Goal: Transaction & Acquisition: Purchase product/service

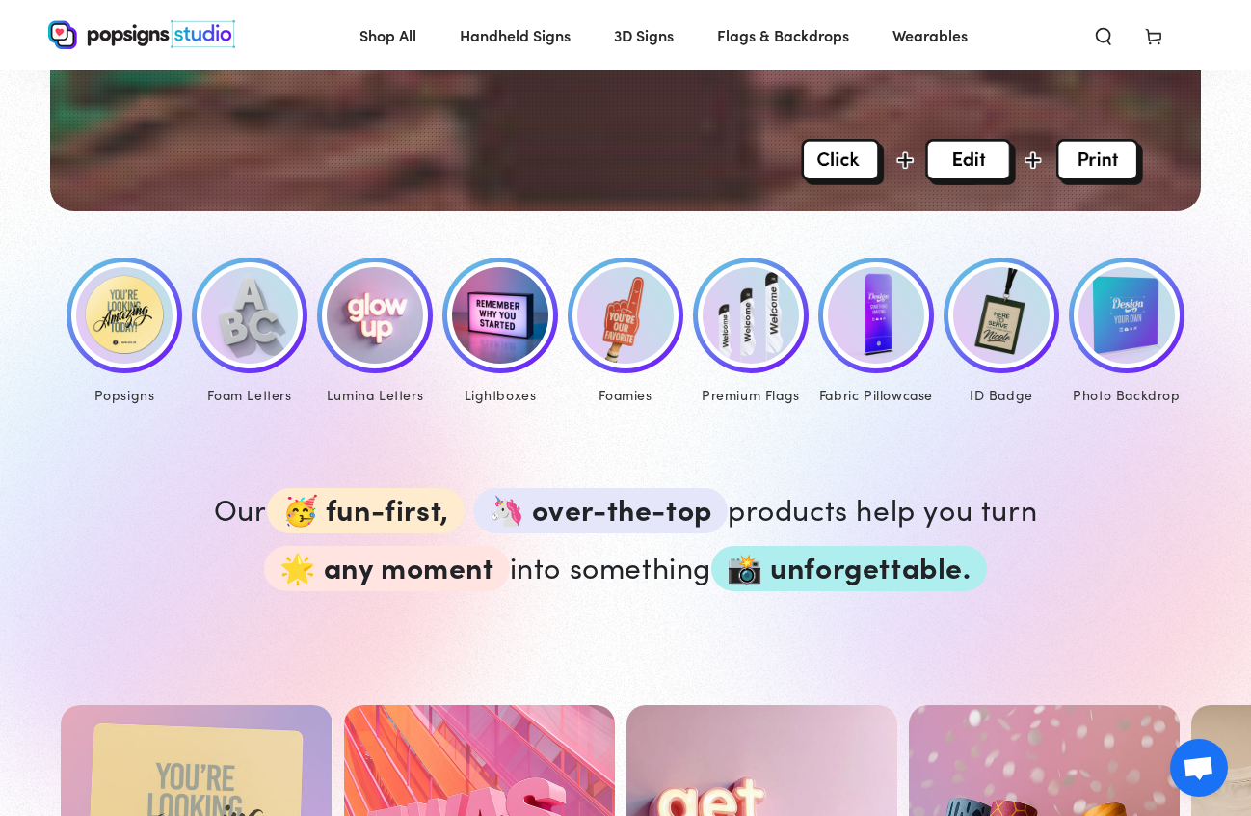
scroll to position [793, 0]
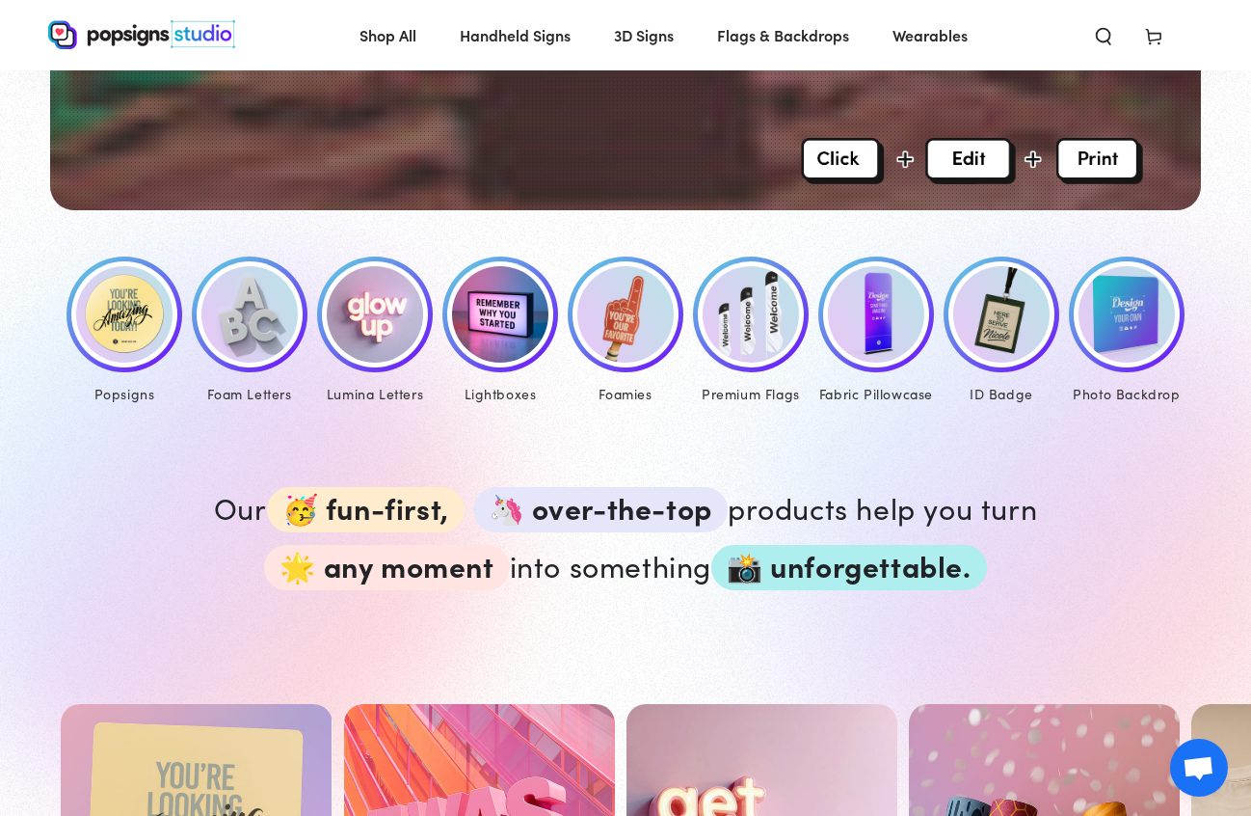
click at [163, 335] on img at bounding box center [124, 314] width 96 height 96
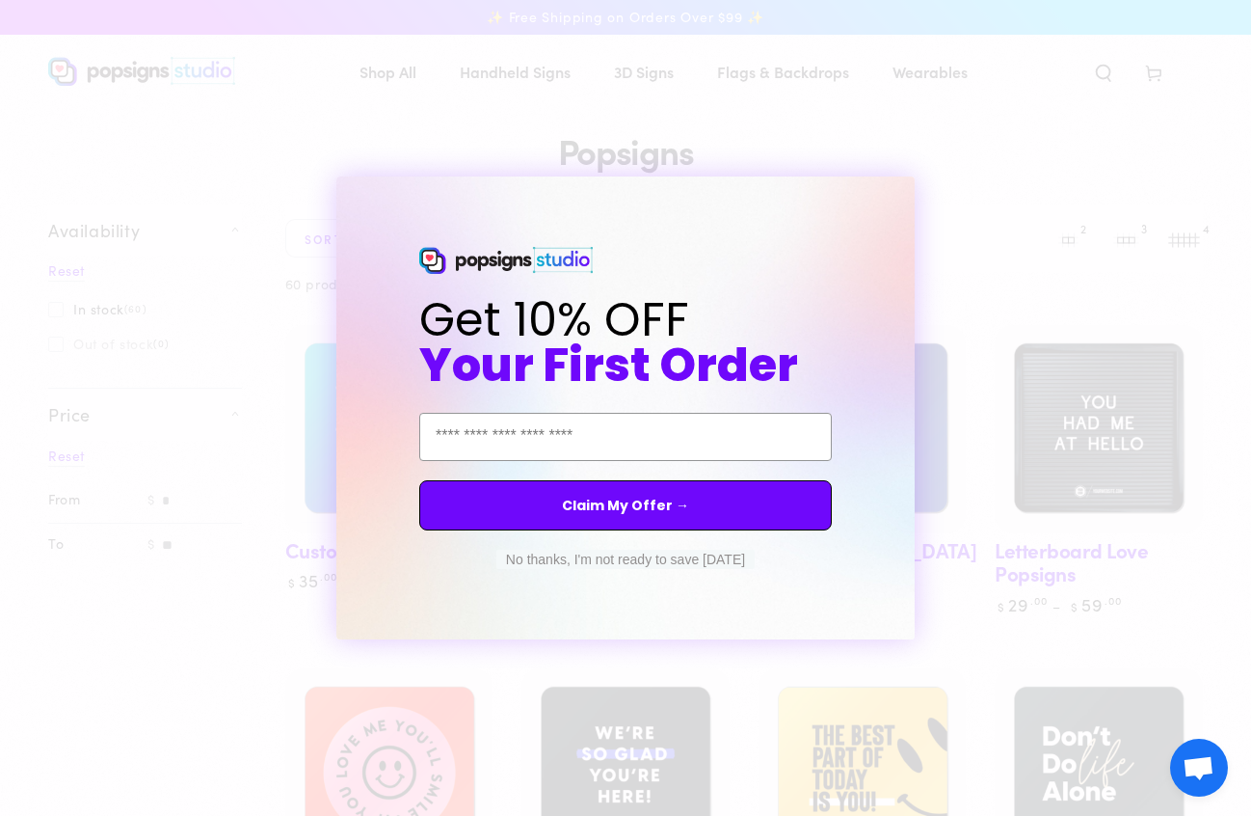
click at [517, 558] on button "No thanks, I'm not ready to save [DATE]" at bounding box center [626, 559] width 258 height 19
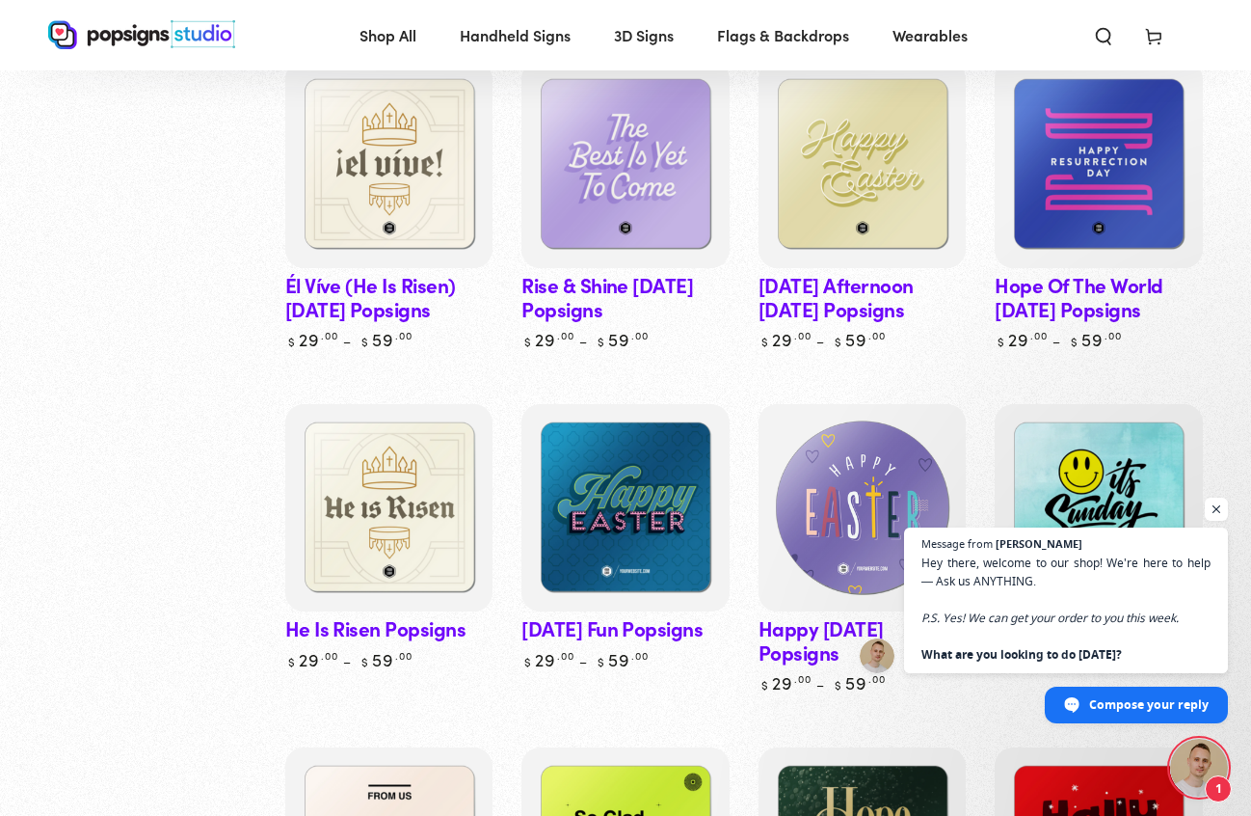
scroll to position [4016, 0]
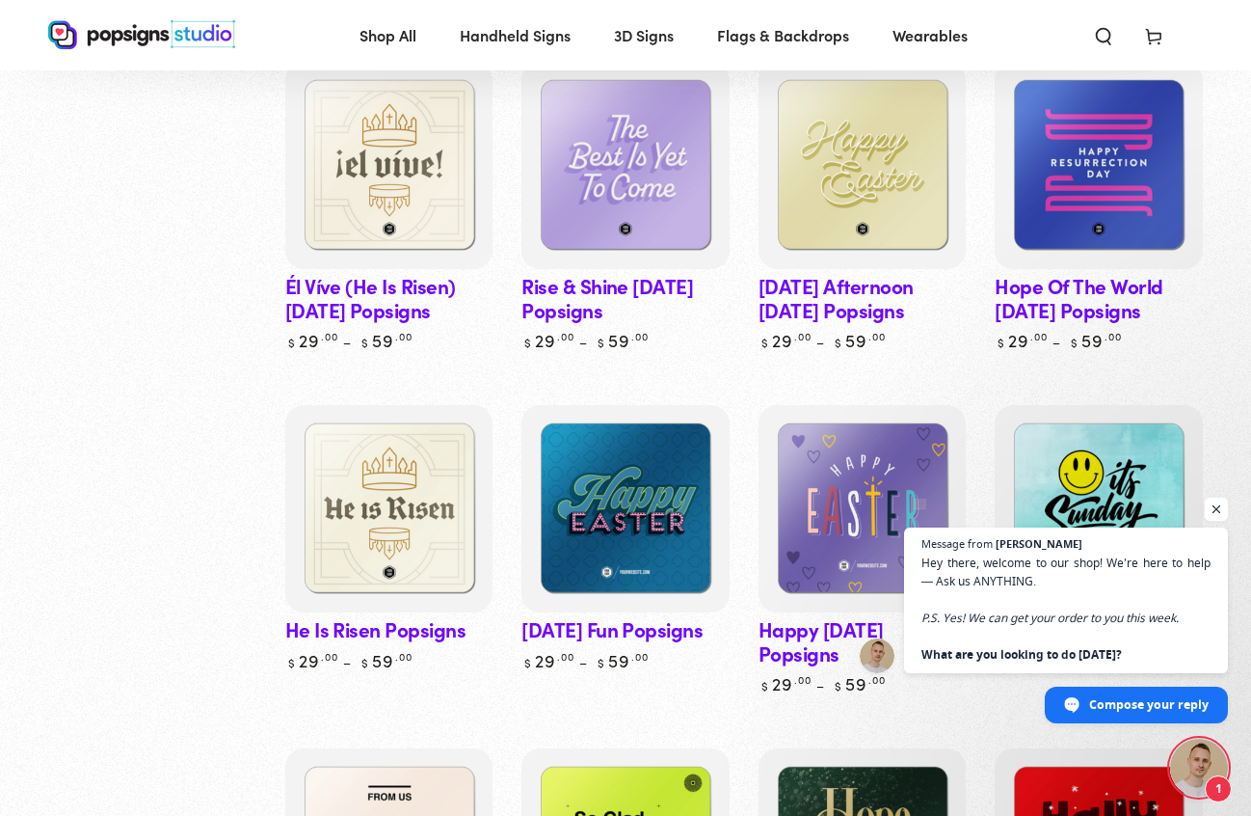
click at [1219, 516] on span "Open chat" at bounding box center [1217, 509] width 24 height 24
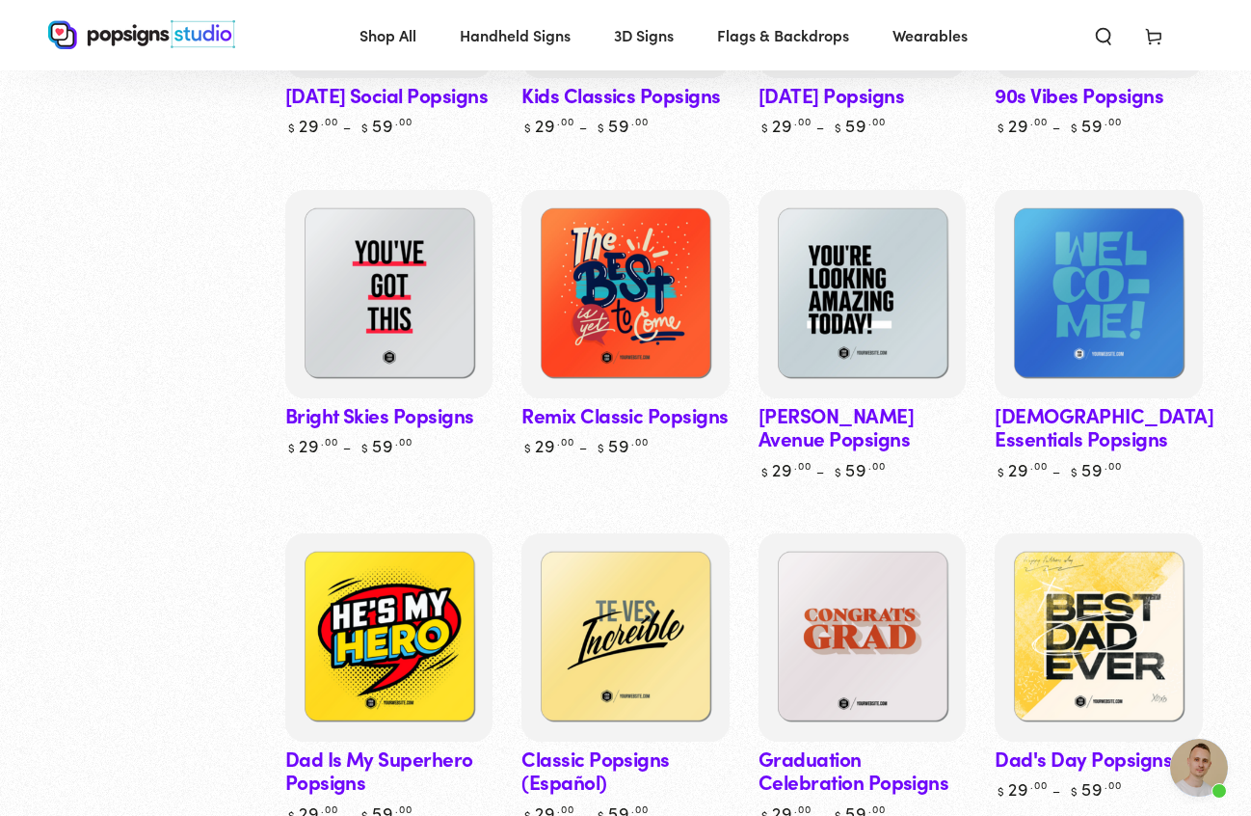
scroll to position [1134, 0]
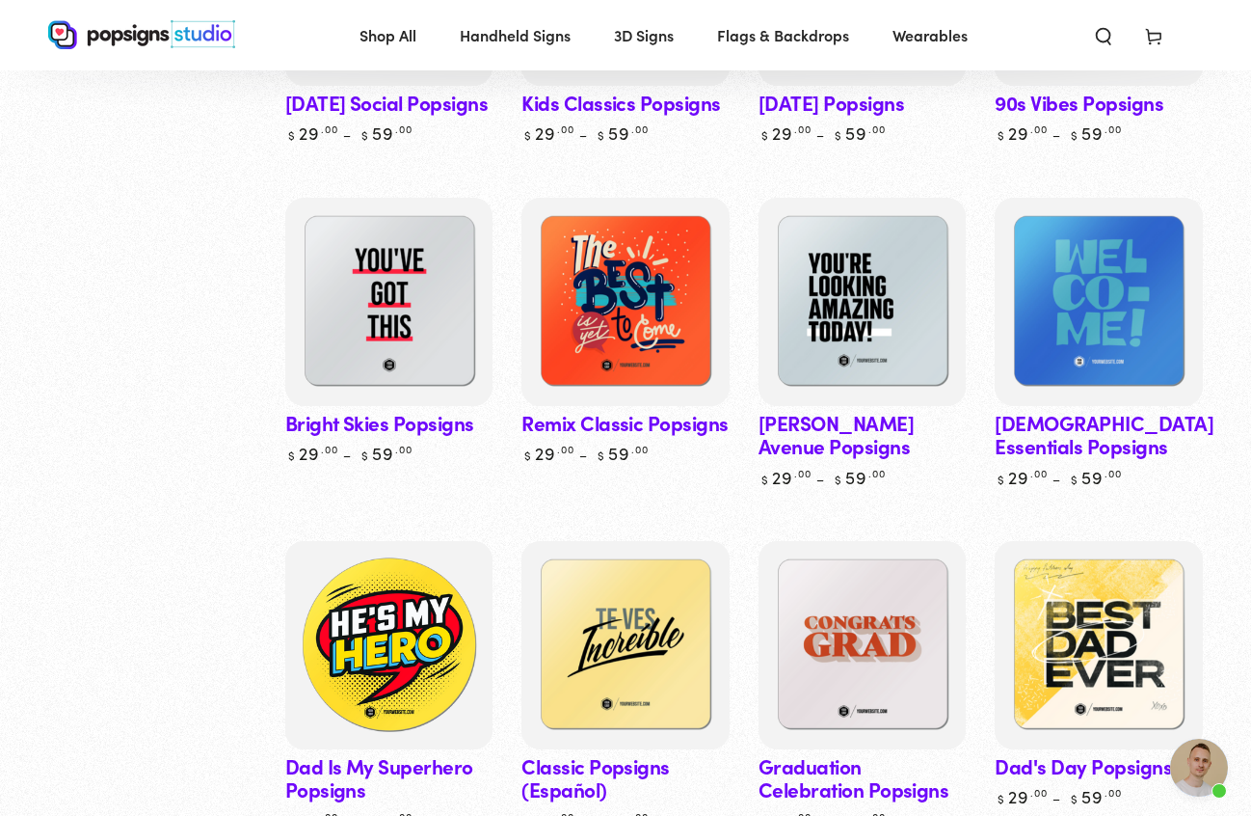
click at [427, 621] on img at bounding box center [389, 645] width 214 height 214
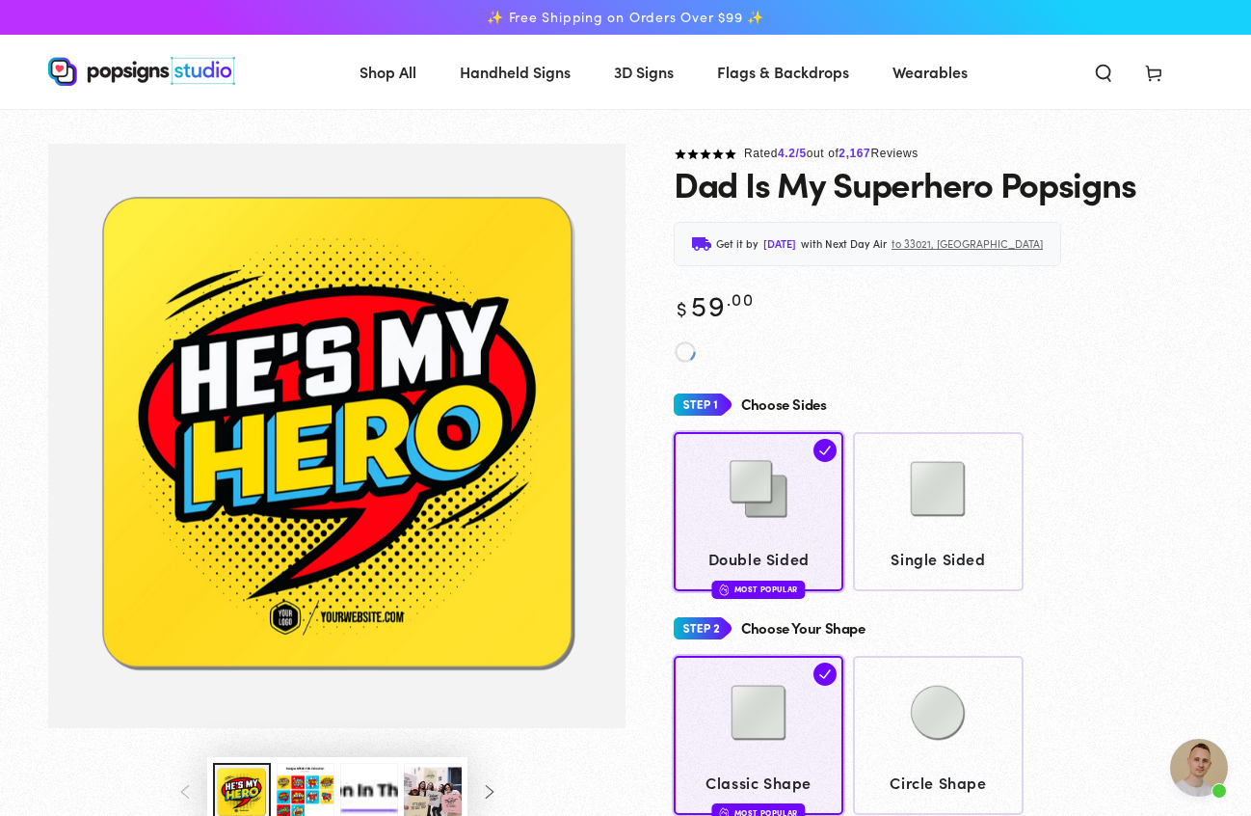
click at [304, 787] on button "Load image 3 in gallery view" at bounding box center [306, 792] width 58 height 59
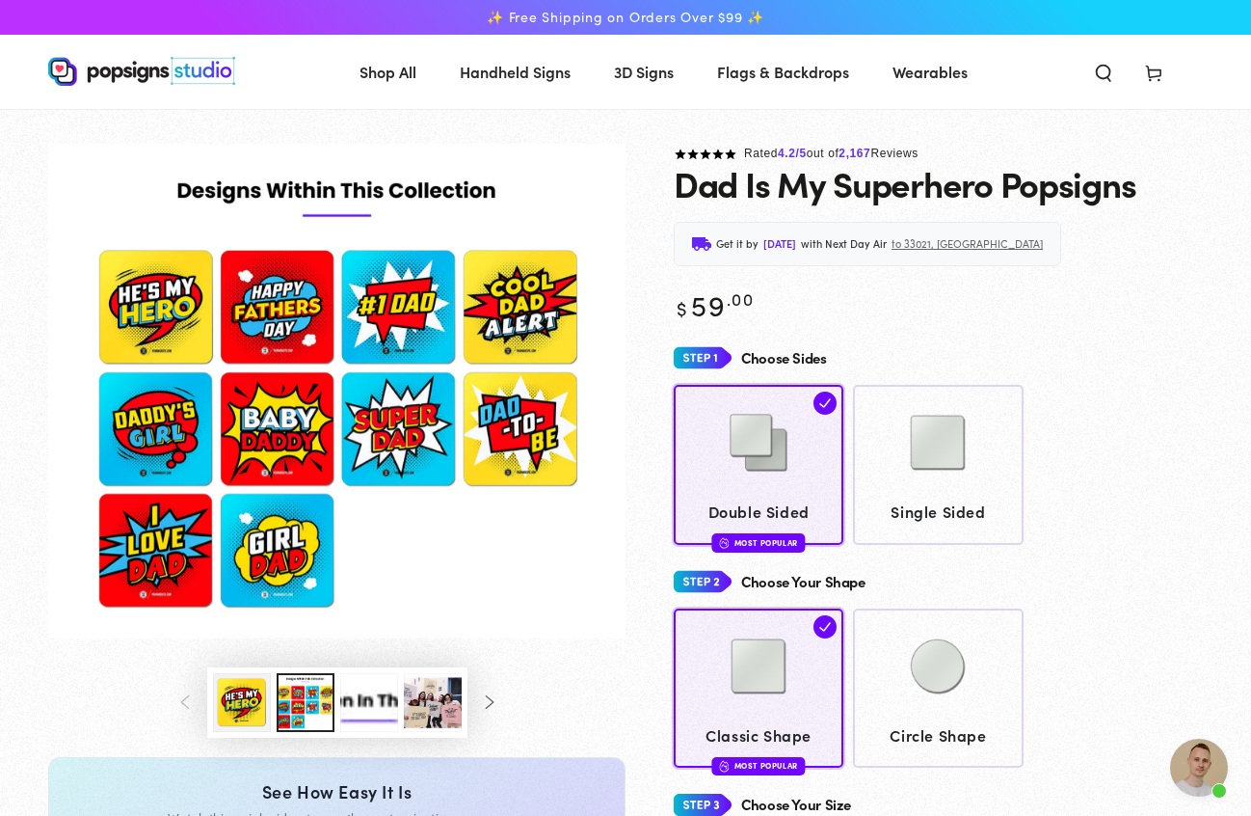
click at [243, 700] on button "Load image 1 in gallery view" at bounding box center [242, 702] width 58 height 59
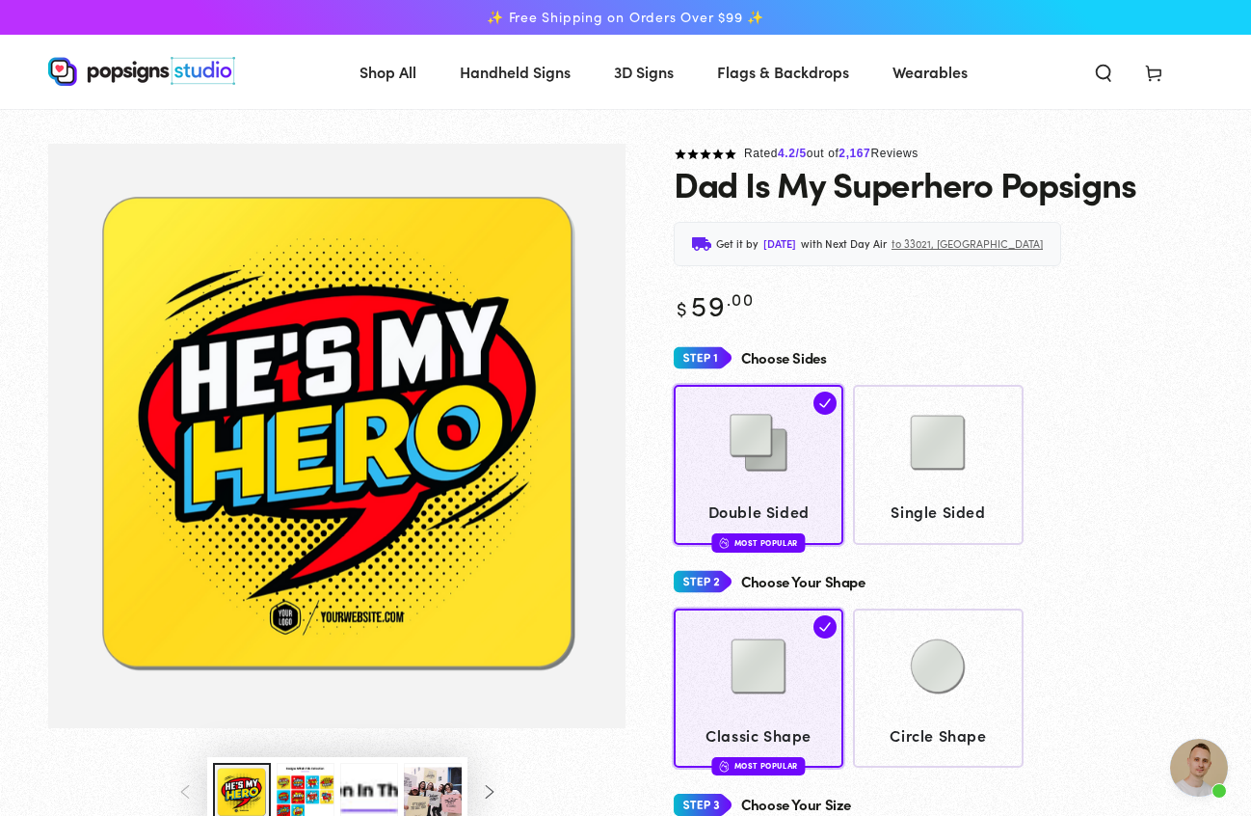
click at [298, 779] on button "Load image 3 in gallery view" at bounding box center [306, 792] width 58 height 59
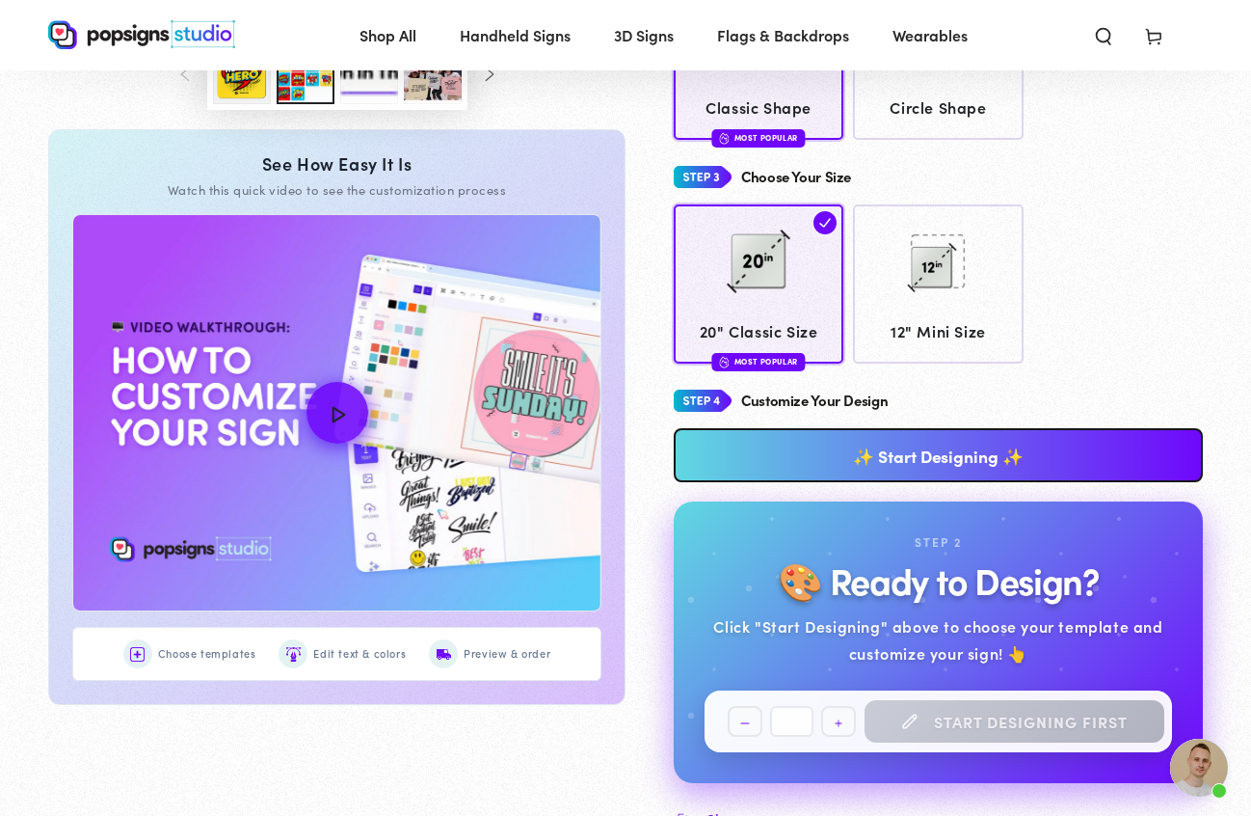
scroll to position [625, 0]
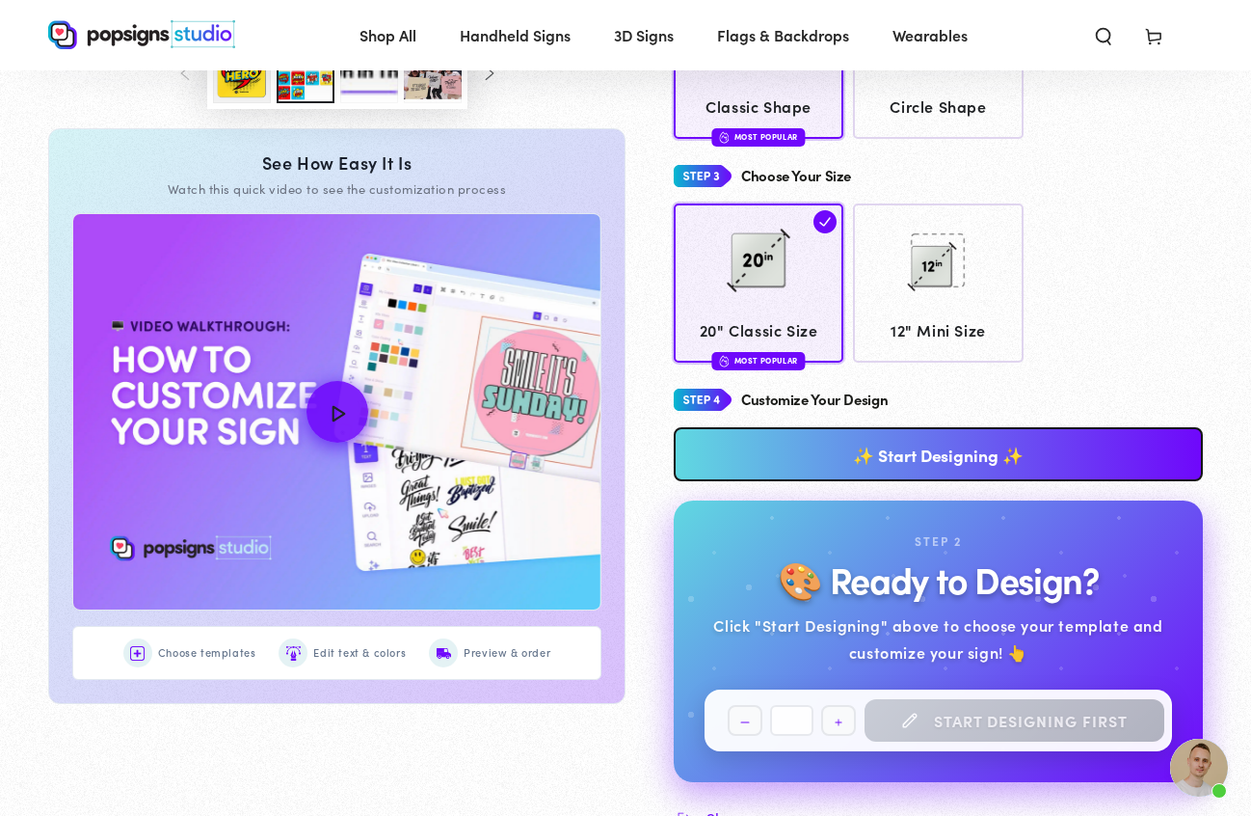
click at [832, 456] on link "✨ Start Designing ✨" at bounding box center [938, 454] width 529 height 54
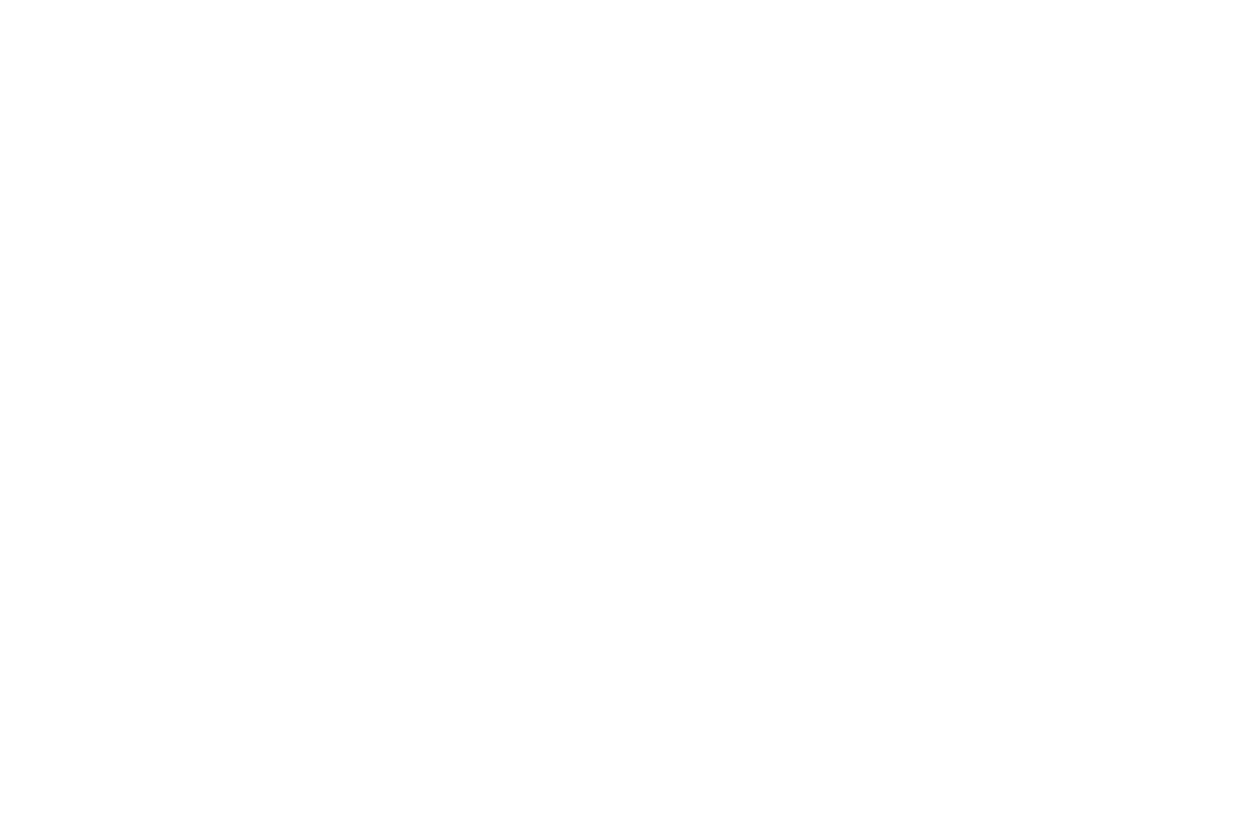
scroll to position [0, 0]
type textarea "An ancient tree with a door leading to a magical world"
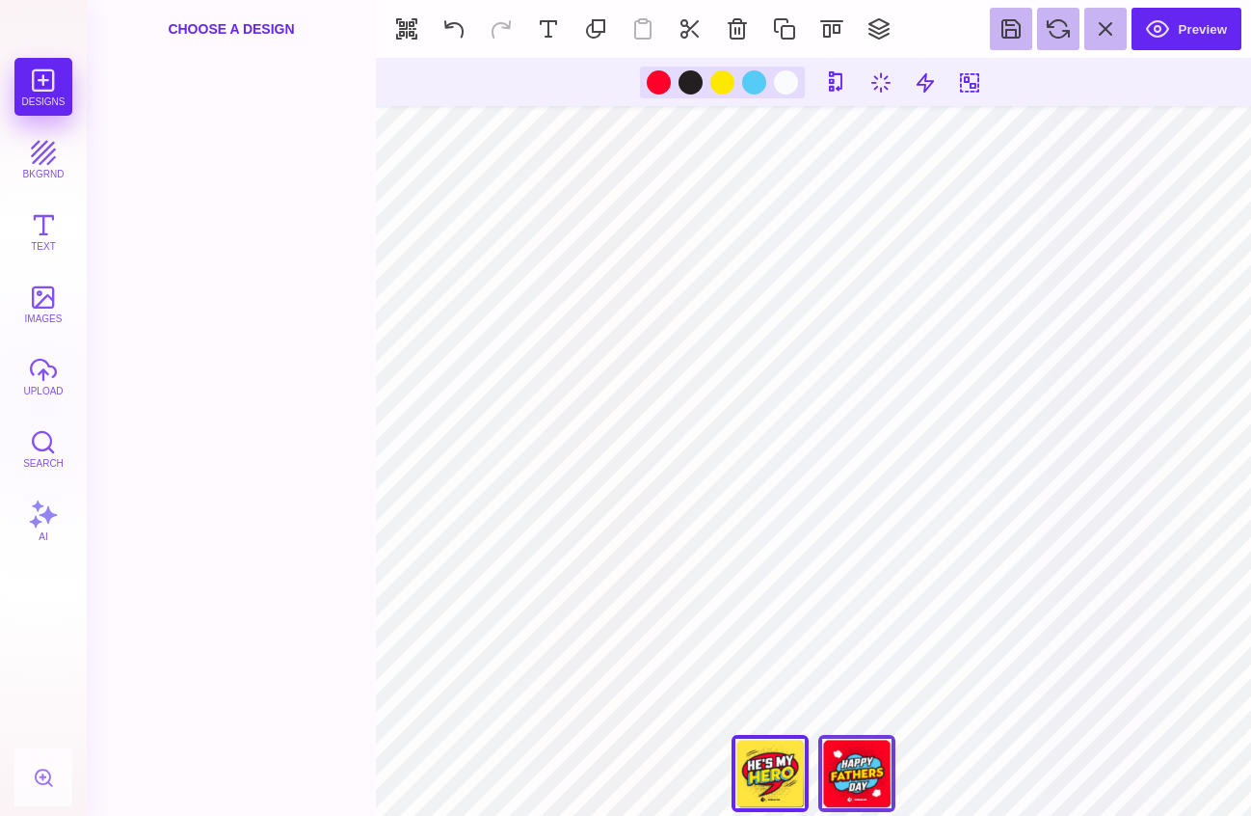
click at [848, 779] on div "Happy Father's Day" at bounding box center [857, 773] width 77 height 77
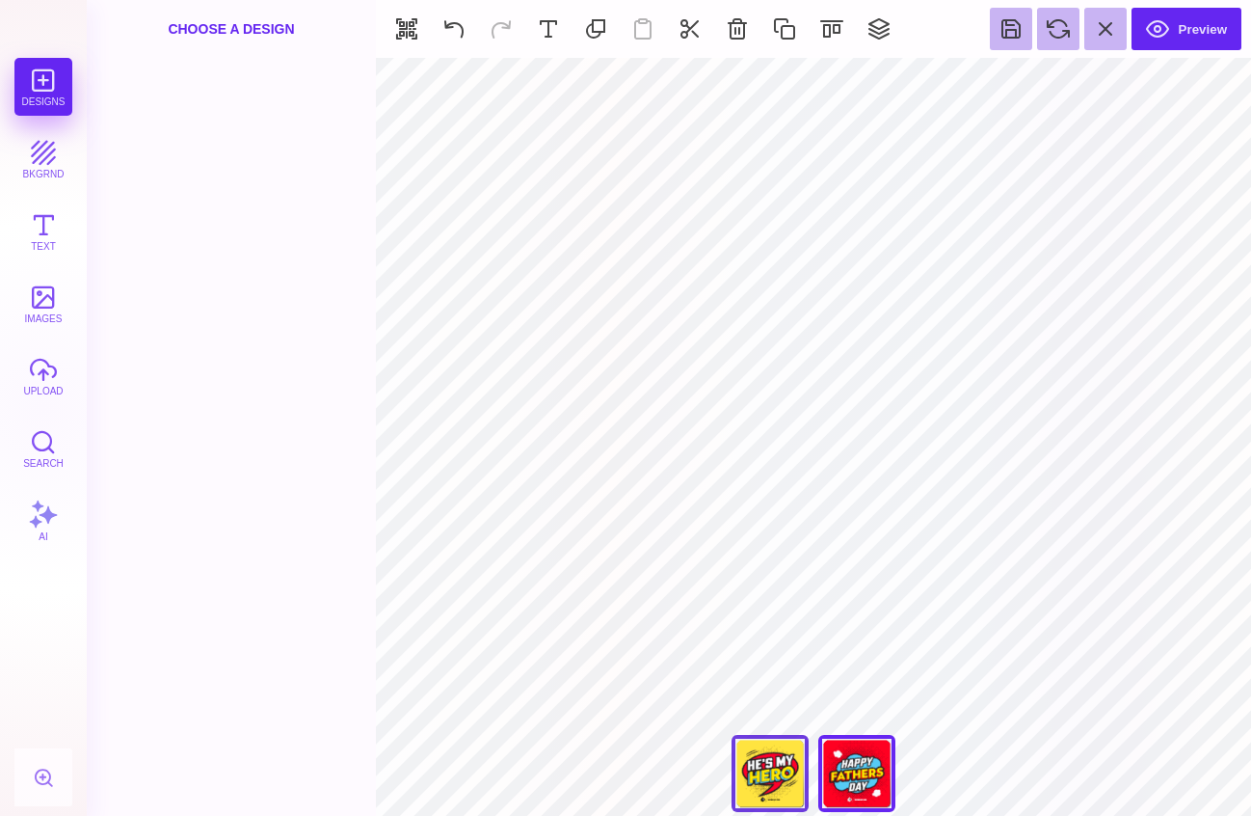
click at [768, 770] on div "He's My Hero" at bounding box center [770, 773] width 77 height 77
type input "#000000"
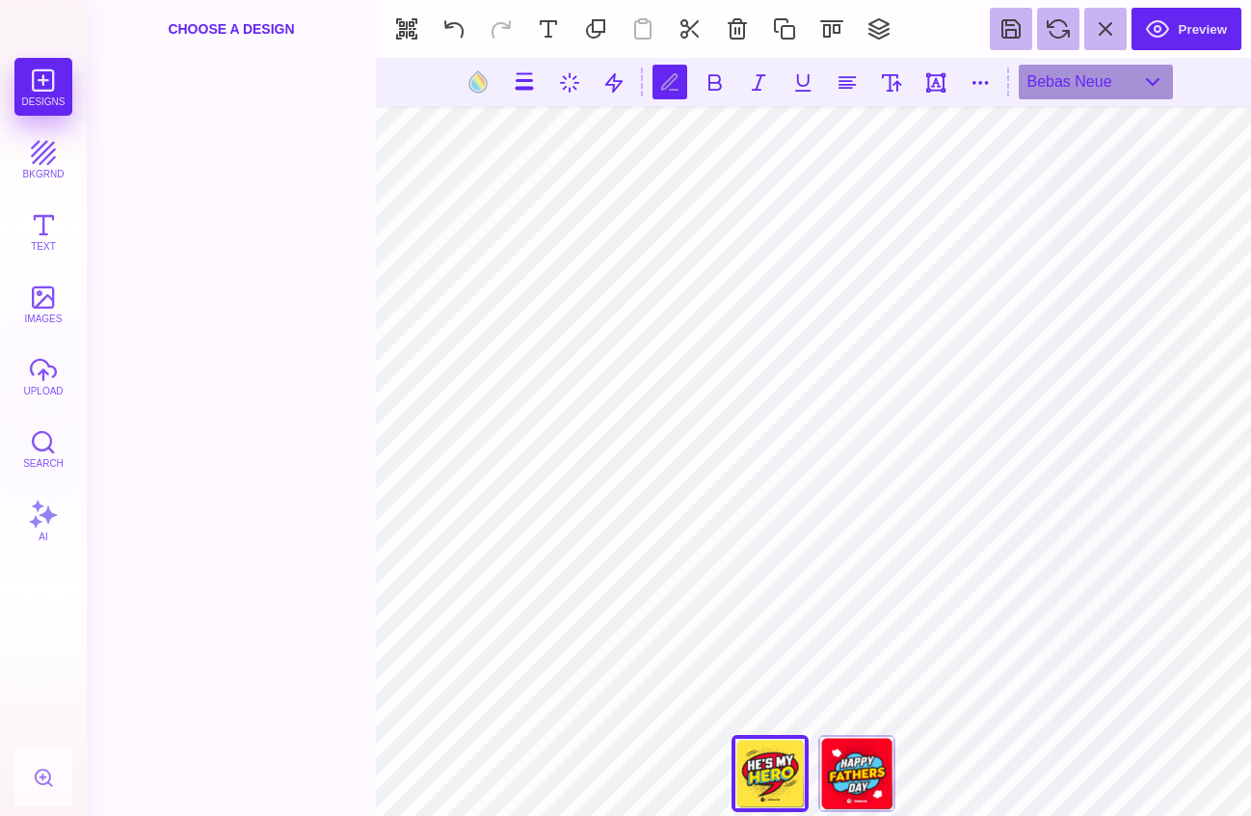
scroll to position [0, 2]
type textarea "**********"
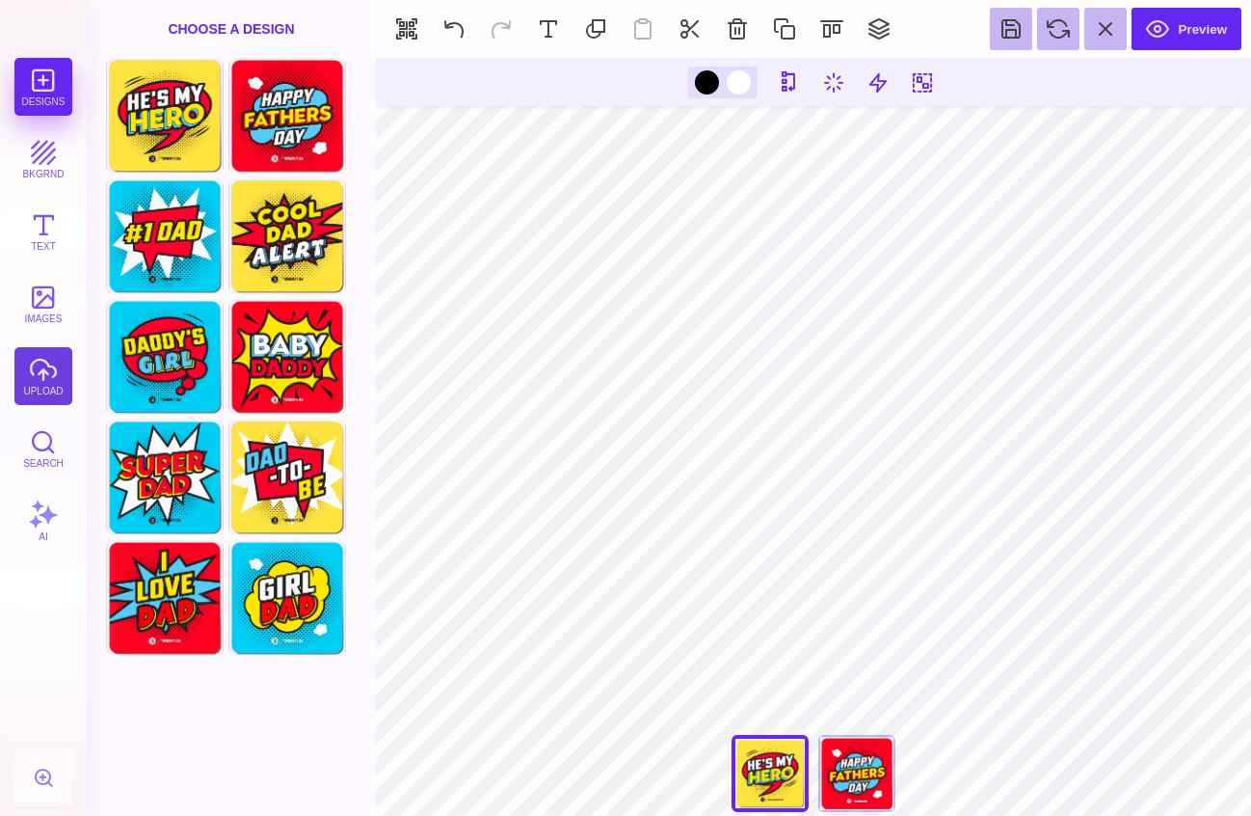
click at [43, 381] on button "upload" at bounding box center [43, 376] width 58 height 58
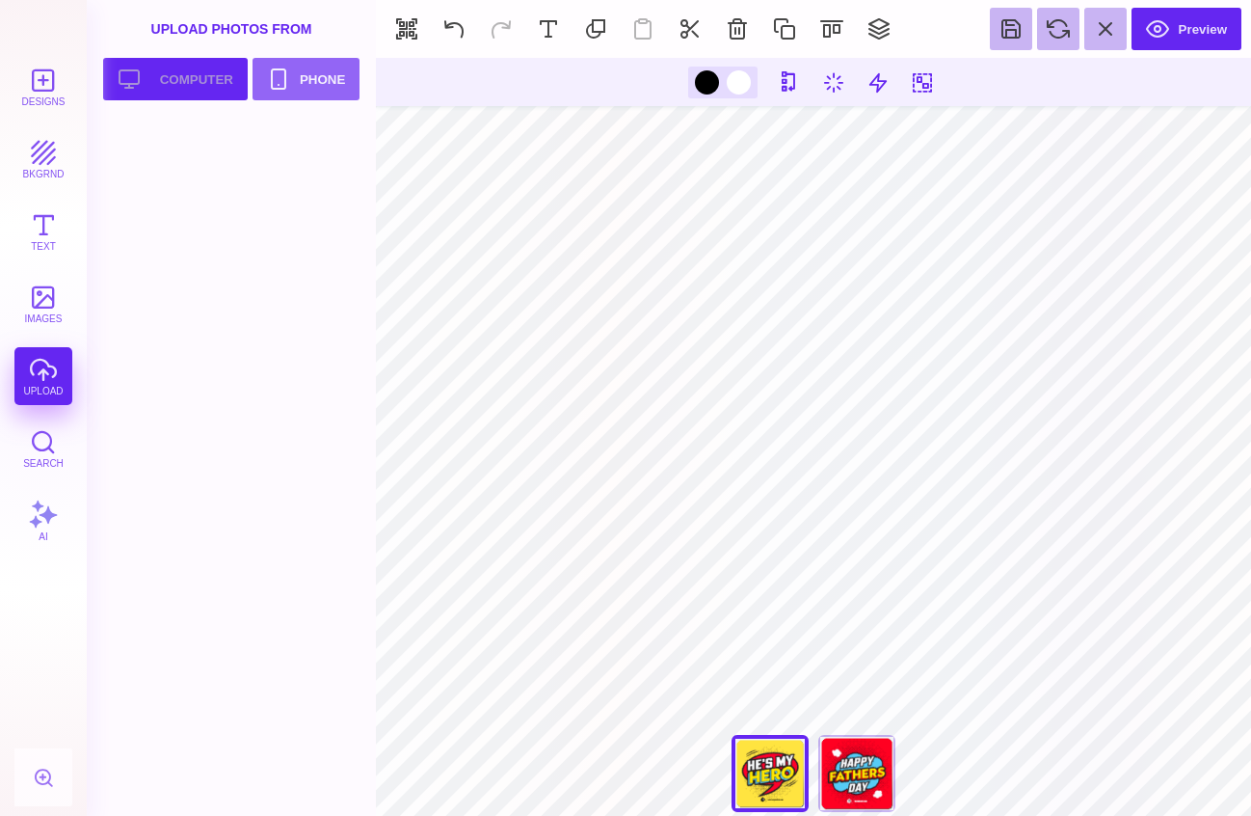
click at [182, 81] on button "Upload your artwork Computer" at bounding box center [175, 79] width 145 height 42
click at [158, 95] on button "Upload your artwork Computer" at bounding box center [175, 79] width 145 height 42
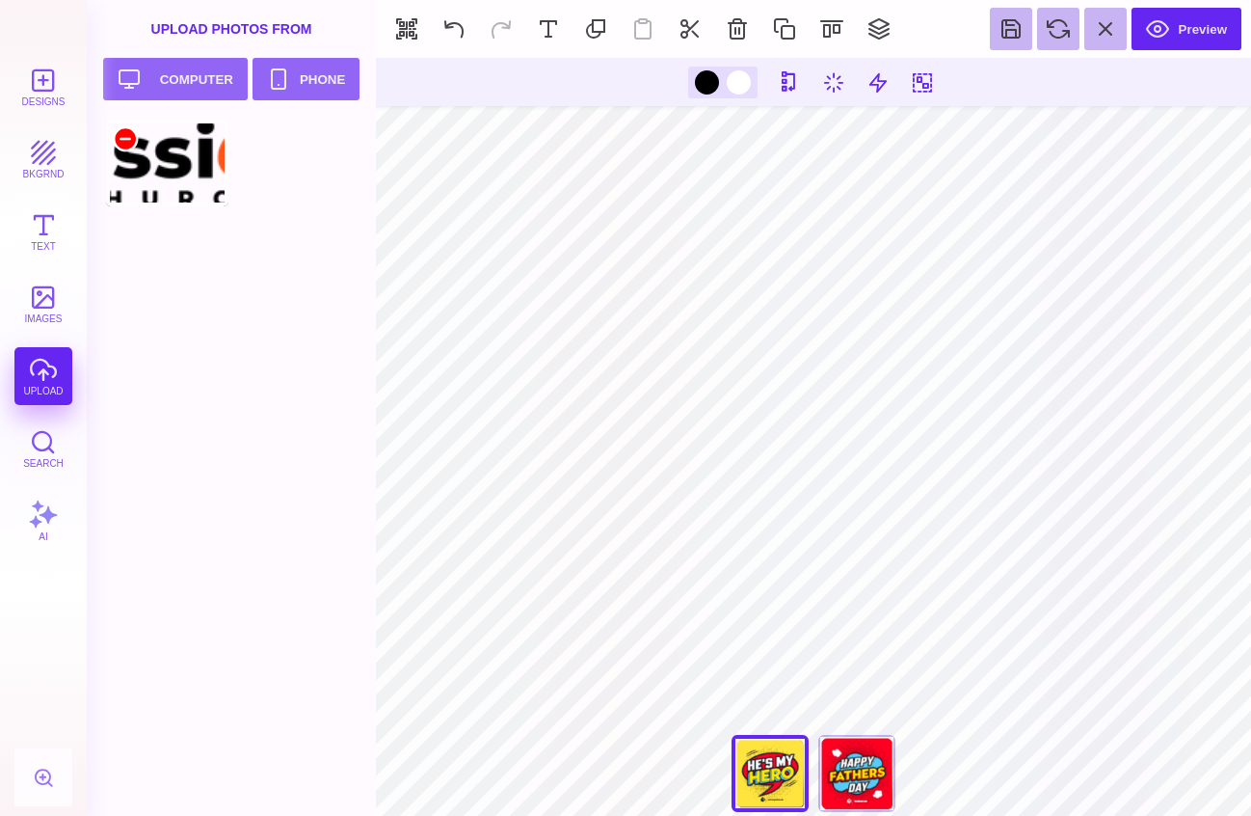
click at [125, 138] on div at bounding box center [125, 138] width 23 height 23
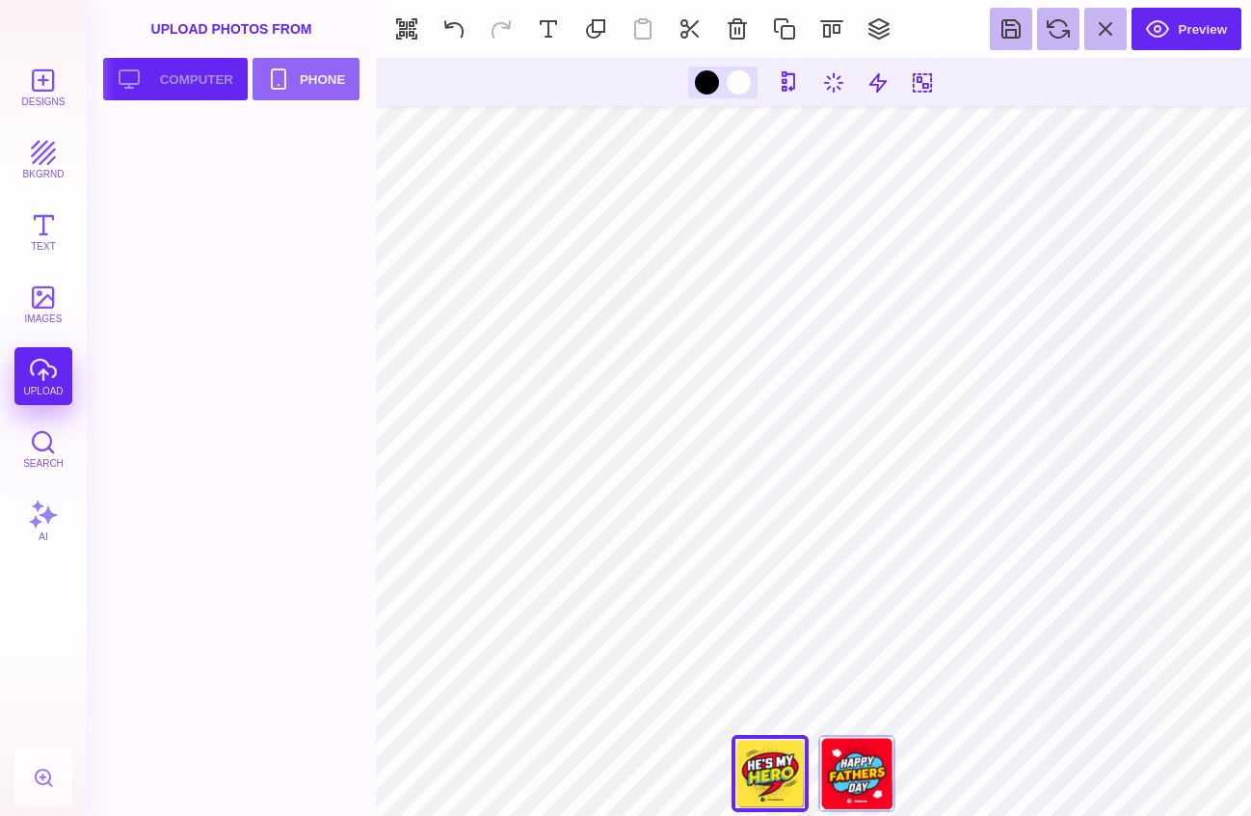
click at [201, 75] on button "Upload your artwork Computer" at bounding box center [175, 79] width 145 height 42
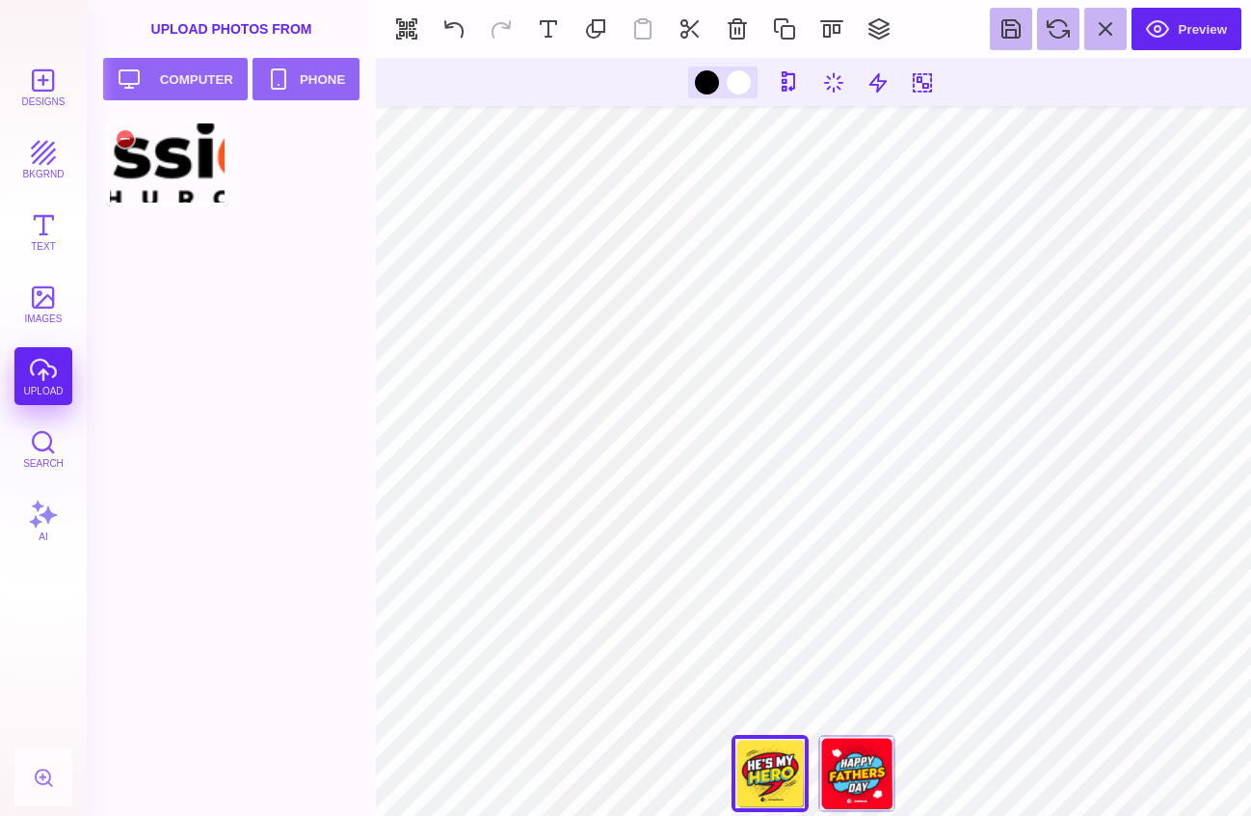
click at [204, 173] on div at bounding box center [167, 163] width 122 height 87
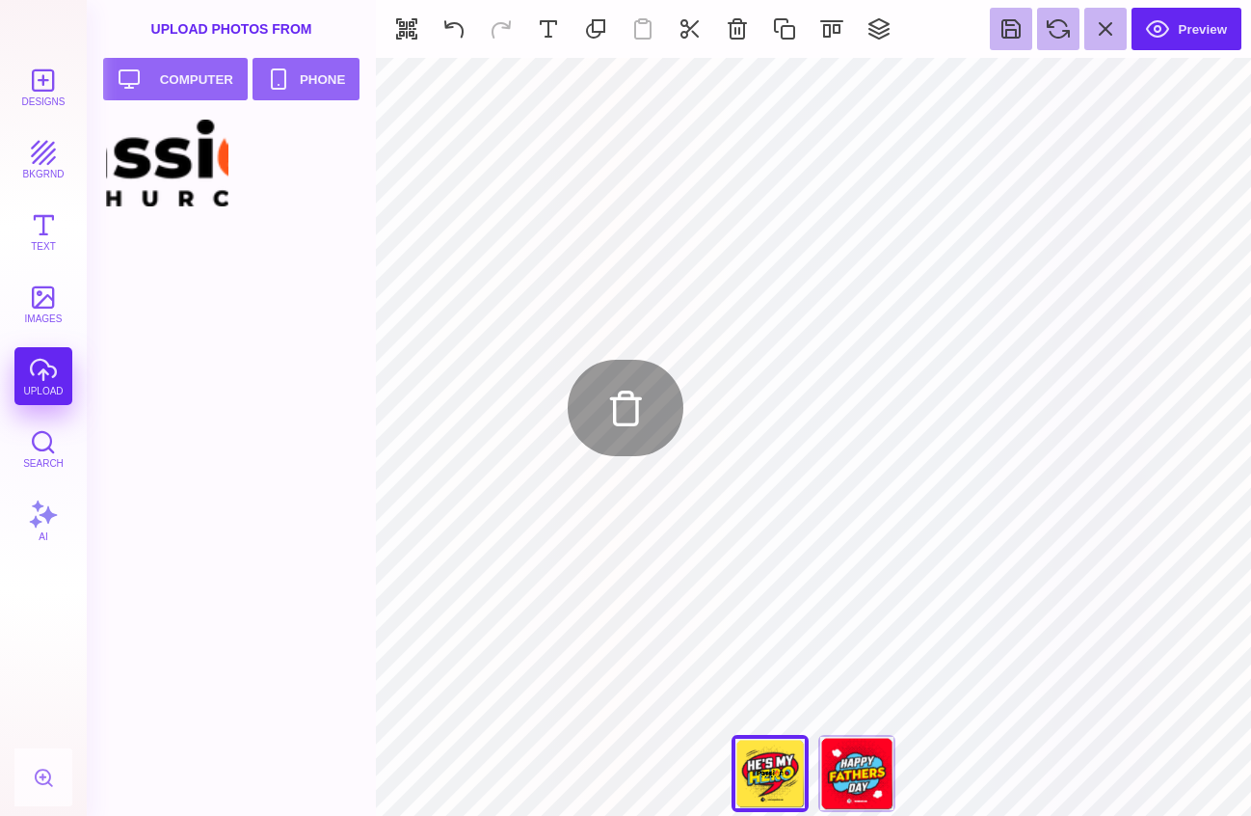
type input "#FF002A"
